Goal: Information Seeking & Learning: Learn about a topic

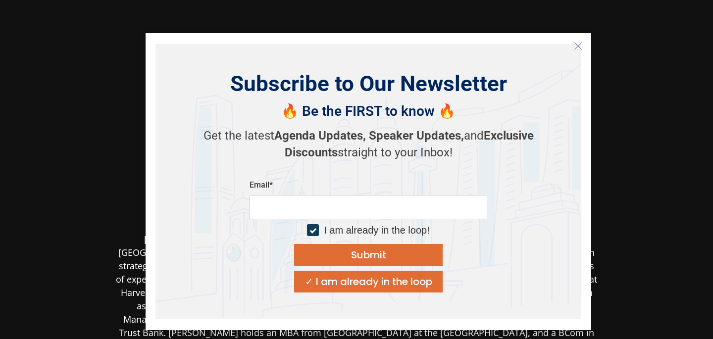
click at [580, 48] on line "Close" at bounding box center [578, 45] width 7 height 7
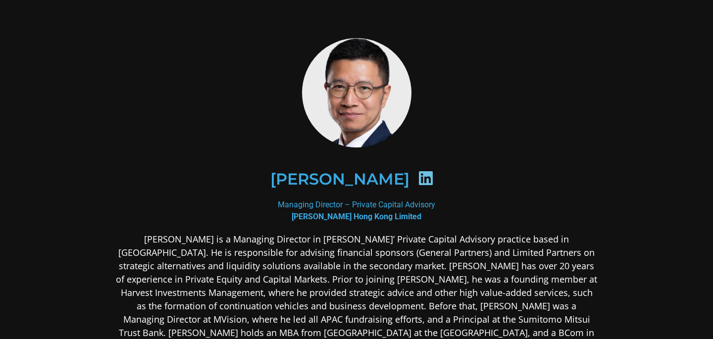
click at [257, 251] on p "Mr. Kwan is a Managing Director in Jefferies’ Private Capital Advisory practice…" at bounding box center [356, 293] width 481 height 120
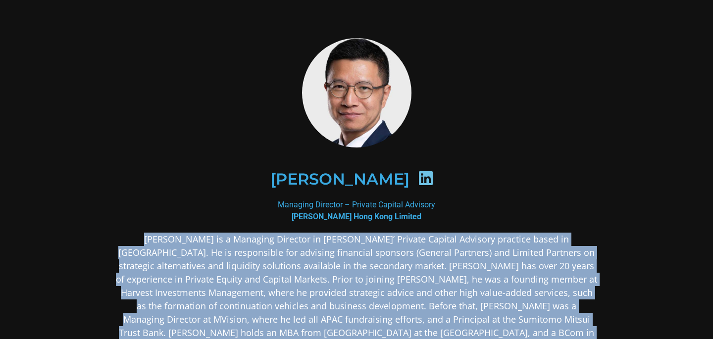
click at [257, 251] on p "Mr. Kwan is a Managing Director in Jefferies’ Private Capital Advisory practice…" at bounding box center [356, 293] width 481 height 120
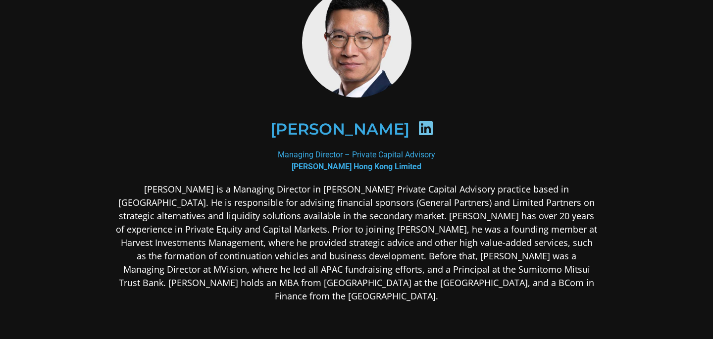
scroll to position [194, 0]
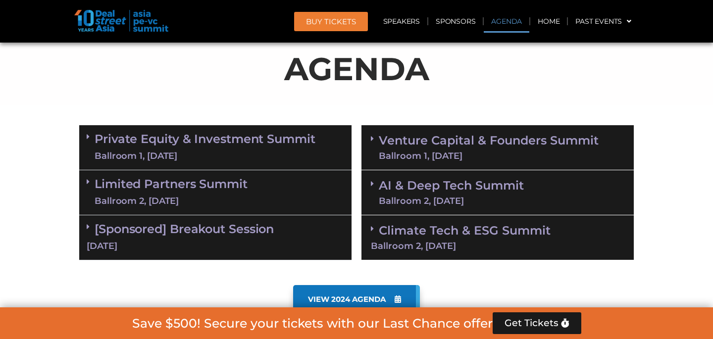
scroll to position [523, 0]
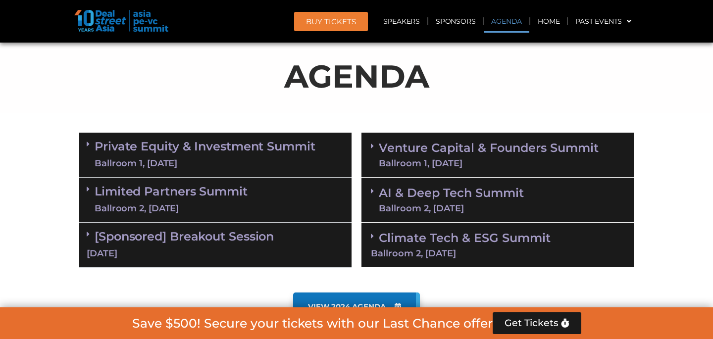
click at [270, 154] on link "Private Equity & Investment Summit Ballroom 1, [DATE]" at bounding box center [205, 155] width 221 height 30
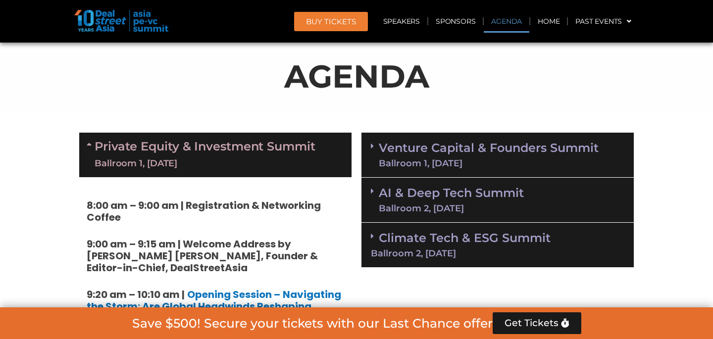
click at [439, 143] on link "Venture Capital & Founders​ Summit Ballroom 1, [DATE]" at bounding box center [489, 155] width 220 height 26
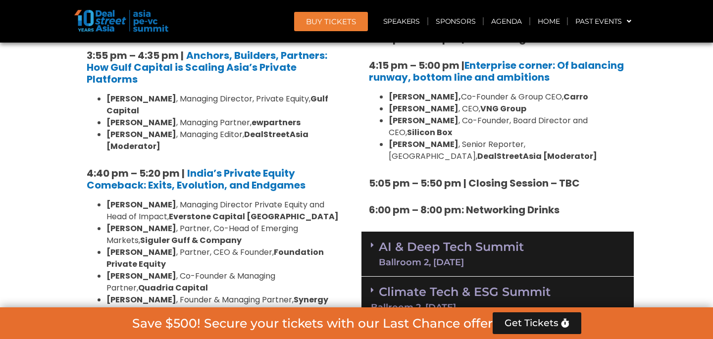
scroll to position [1733, 0]
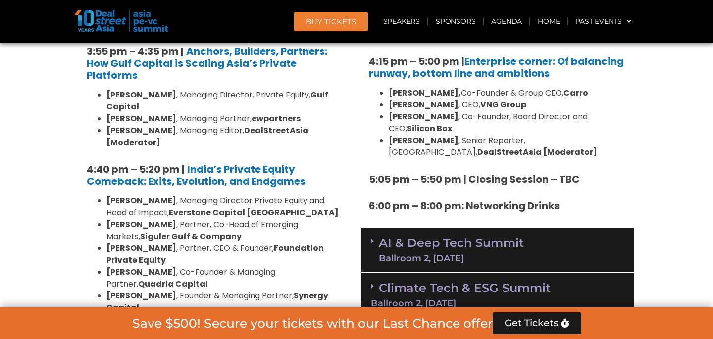
click at [404, 299] on div "Ballroom 2, [DATE]" at bounding box center [498, 303] width 254 height 9
click at [404, 237] on link "AI & Deep Tech Summit Ballroom 2, [DATE]" at bounding box center [451, 250] width 145 height 26
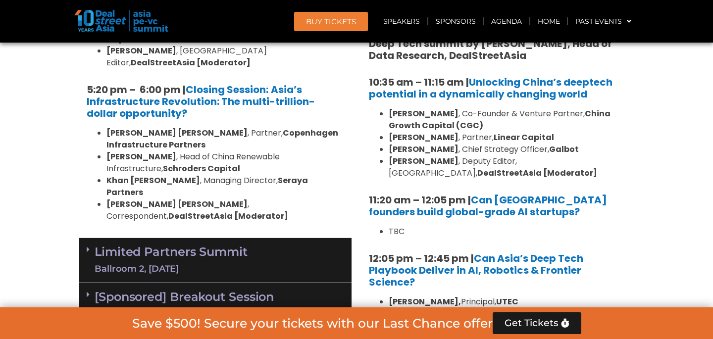
scroll to position [1994, 0]
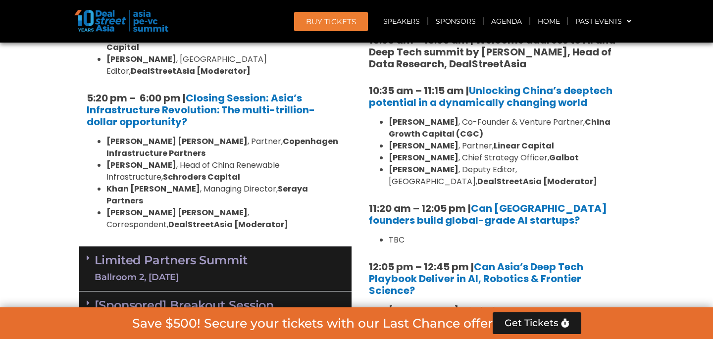
click at [283, 247] on div "Limited Partners [GEOGRAPHIC_DATA] 2, [DATE]" at bounding box center [215, 269] width 272 height 45
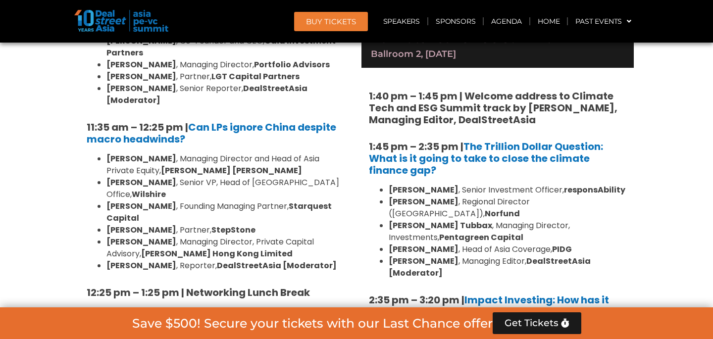
scroll to position [2438, 0]
